Goal: Transaction & Acquisition: Purchase product/service

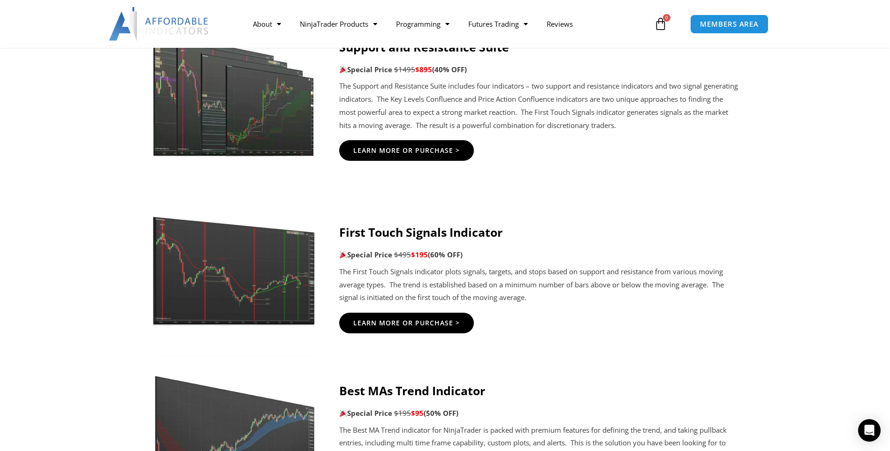
scroll to position [1641, 0]
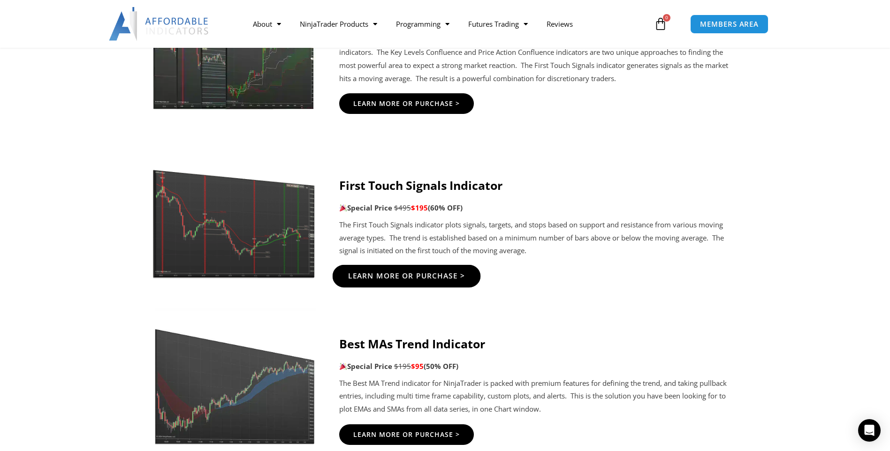
click at [421, 278] on span "Learn More Or Purchase >" at bounding box center [405, 275] width 117 height 7
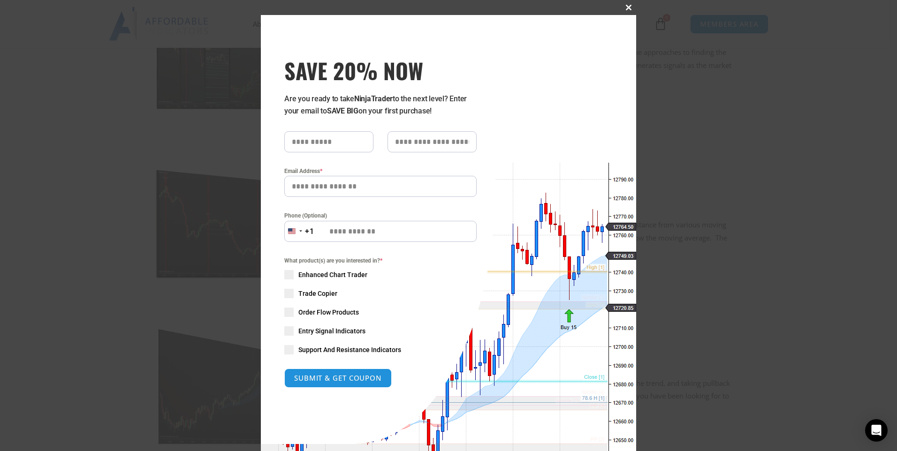
click at [626, 8] on span at bounding box center [628, 8] width 15 height 6
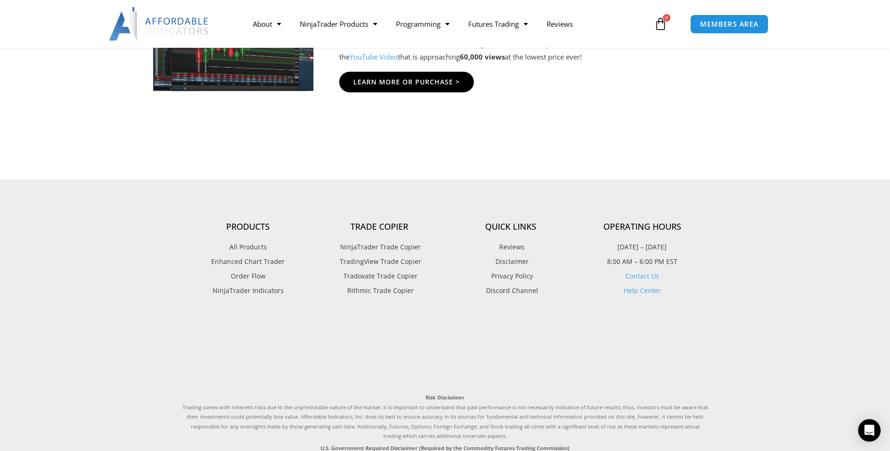
scroll to position [2404, 0]
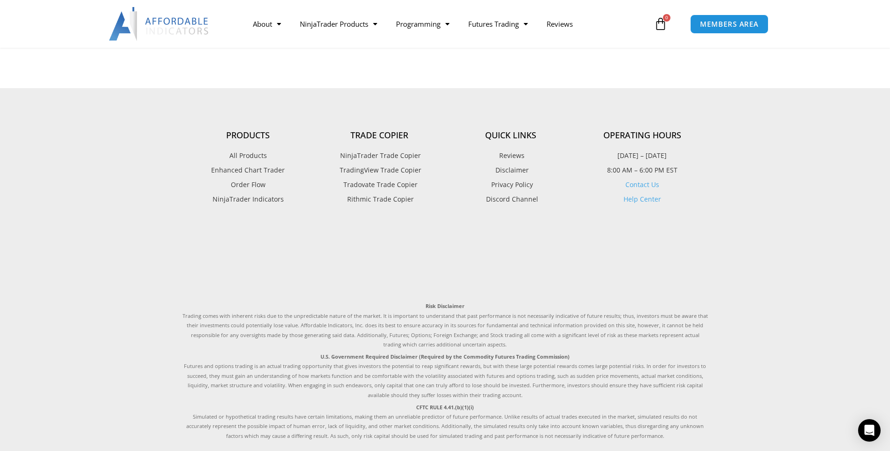
click at [391, 155] on span "NinjaTrader Trade Copier" at bounding box center [379, 156] width 83 height 12
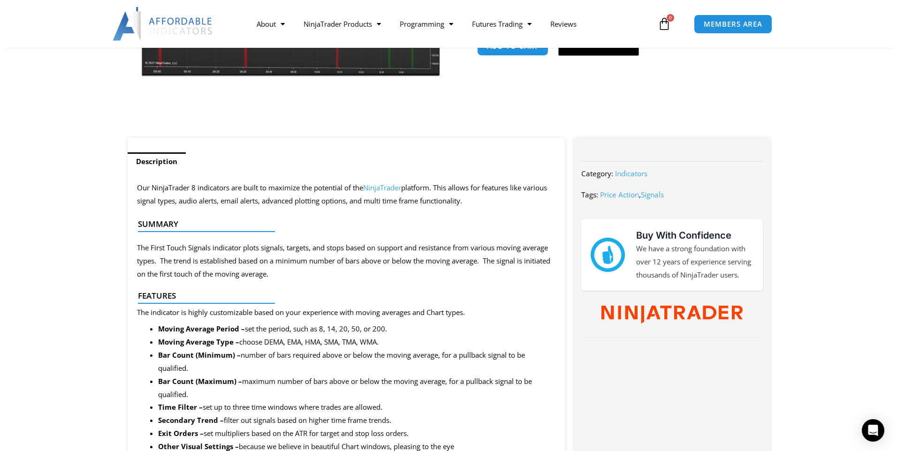
scroll to position [141, 0]
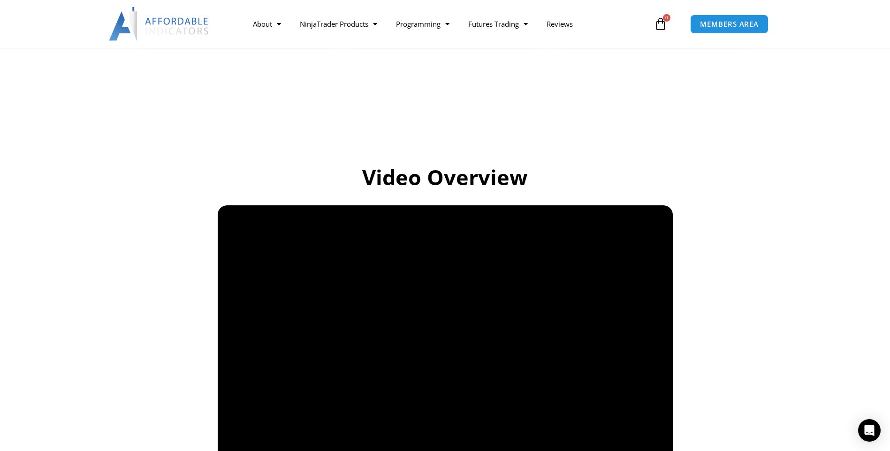
scroll to position [610, 0]
